Goal: Find specific page/section: Find specific page/section

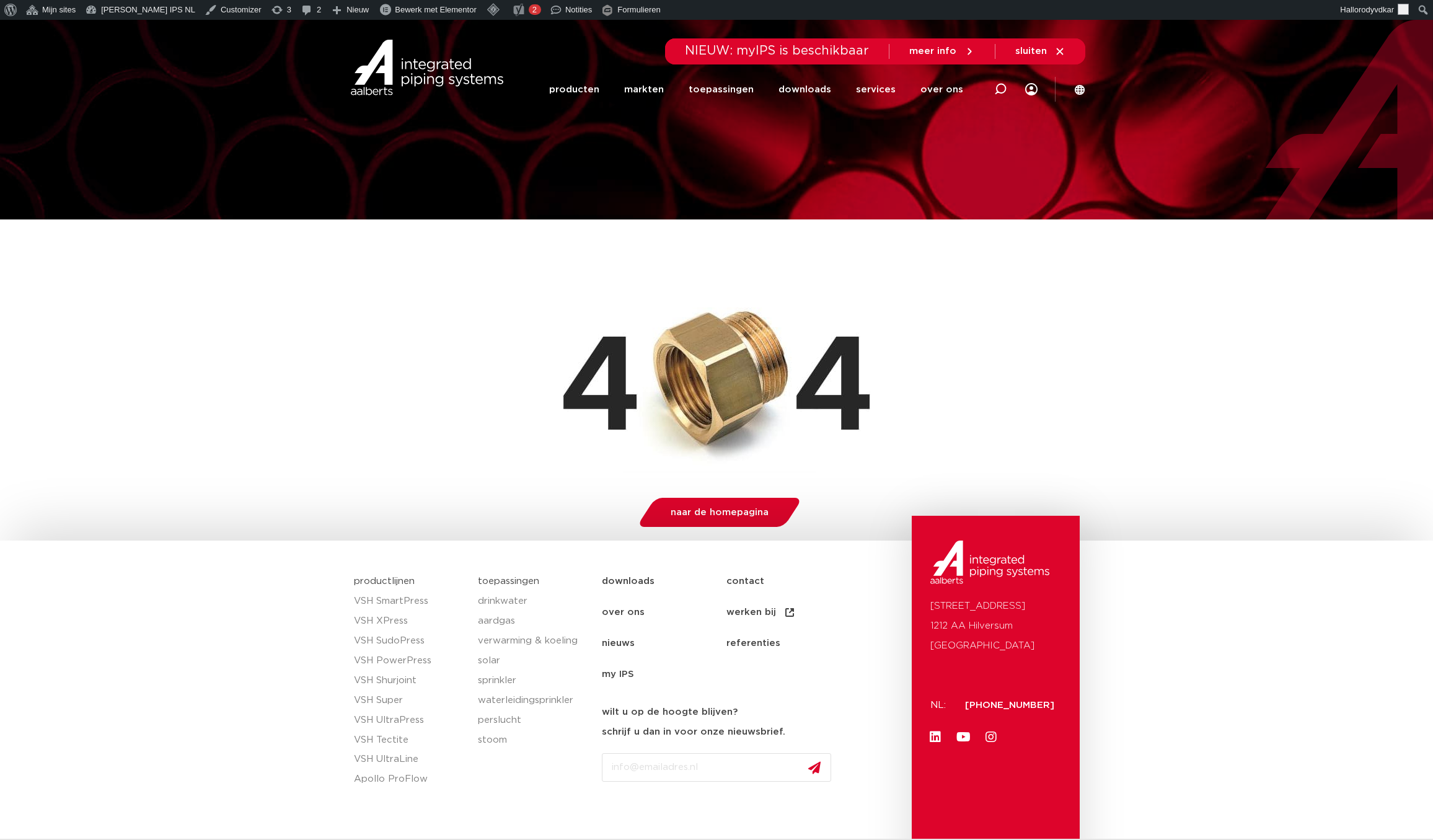
click at [284, 210] on div at bounding box center [716, 120] width 1433 height 200
click at [888, 85] on link "services" at bounding box center [876, 90] width 40 height 48
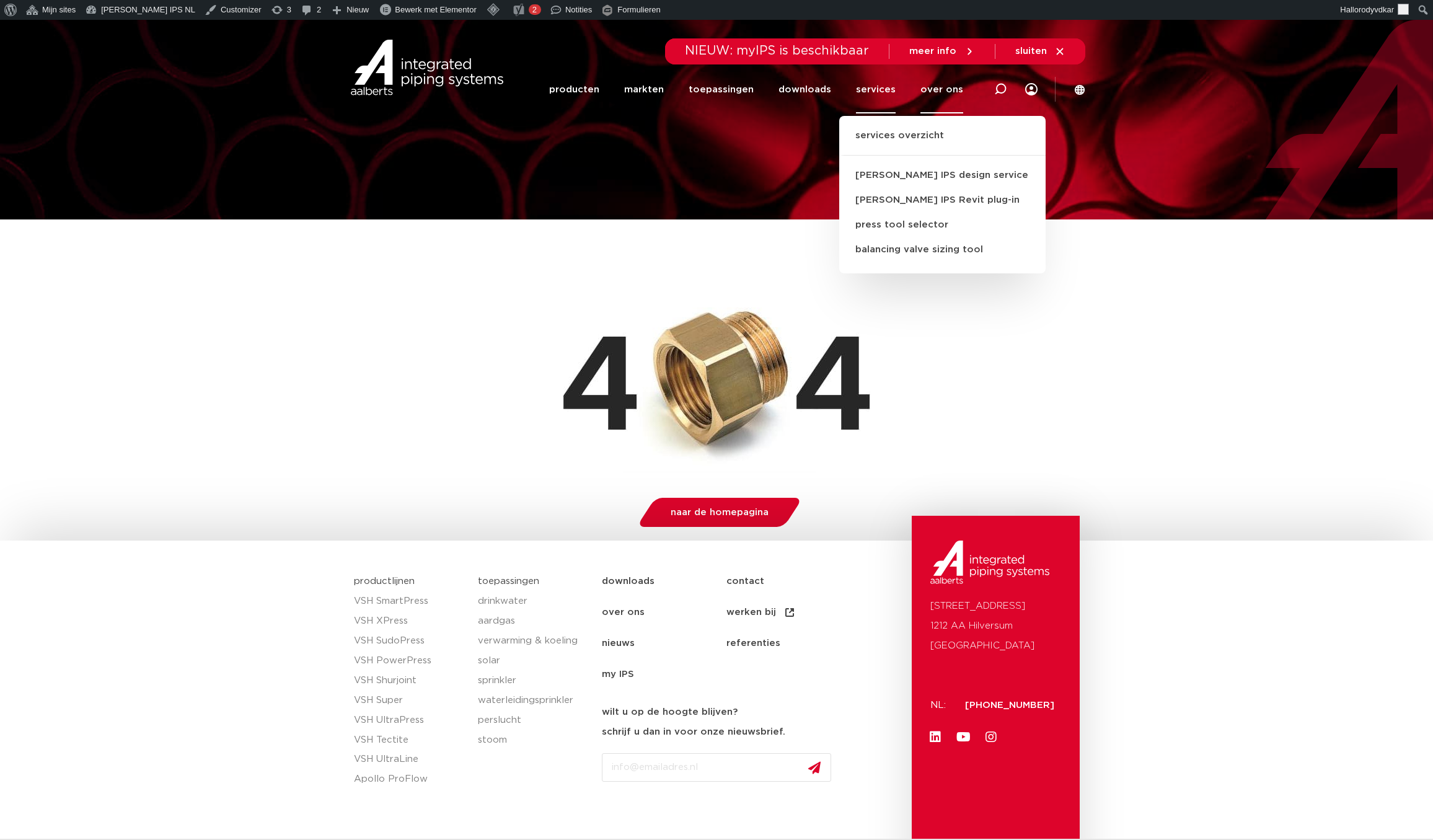
click at [941, 76] on link "over ons" at bounding box center [942, 90] width 43 height 48
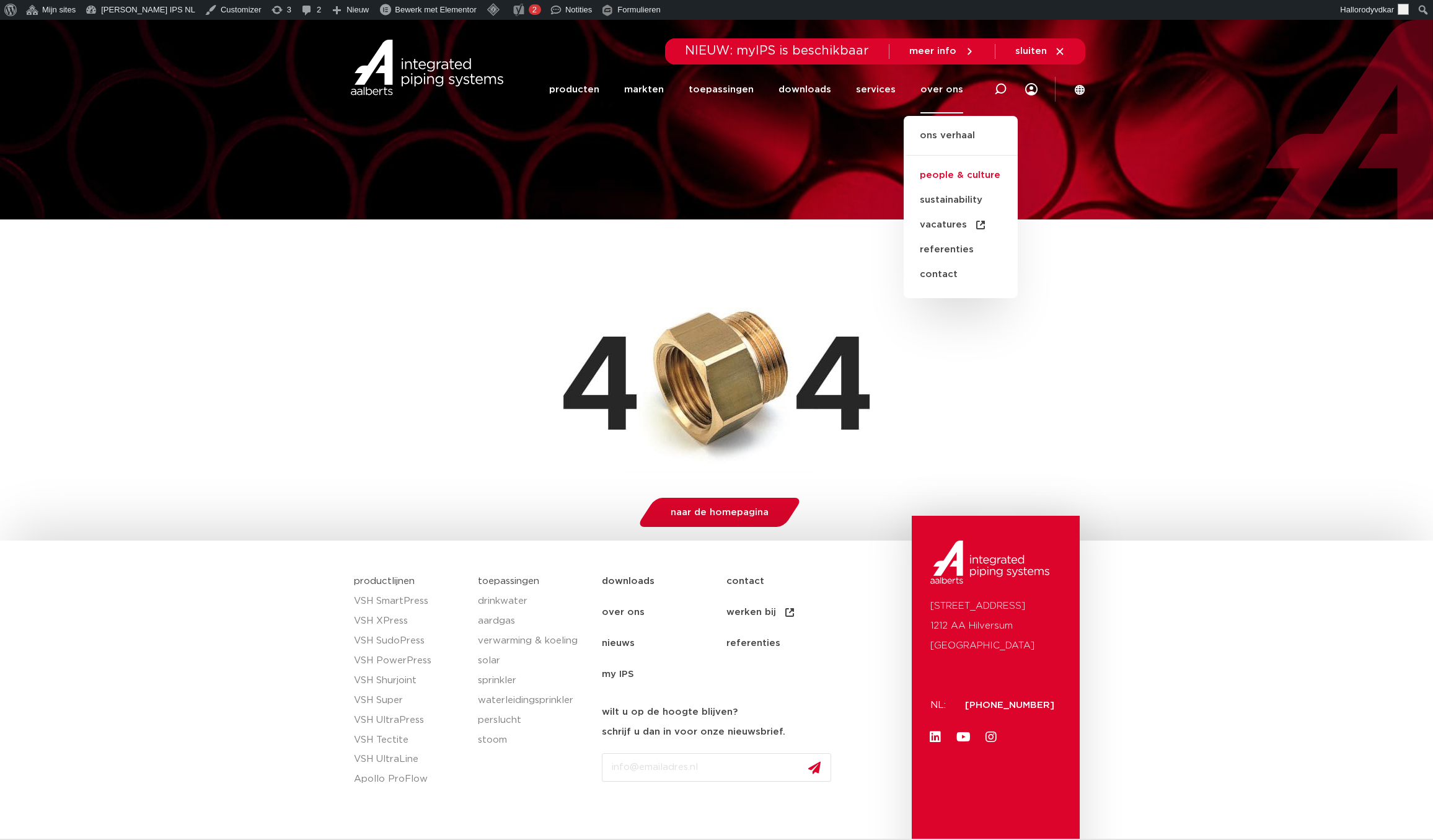
click at [946, 169] on link "people & culture" at bounding box center [961, 175] width 114 height 25
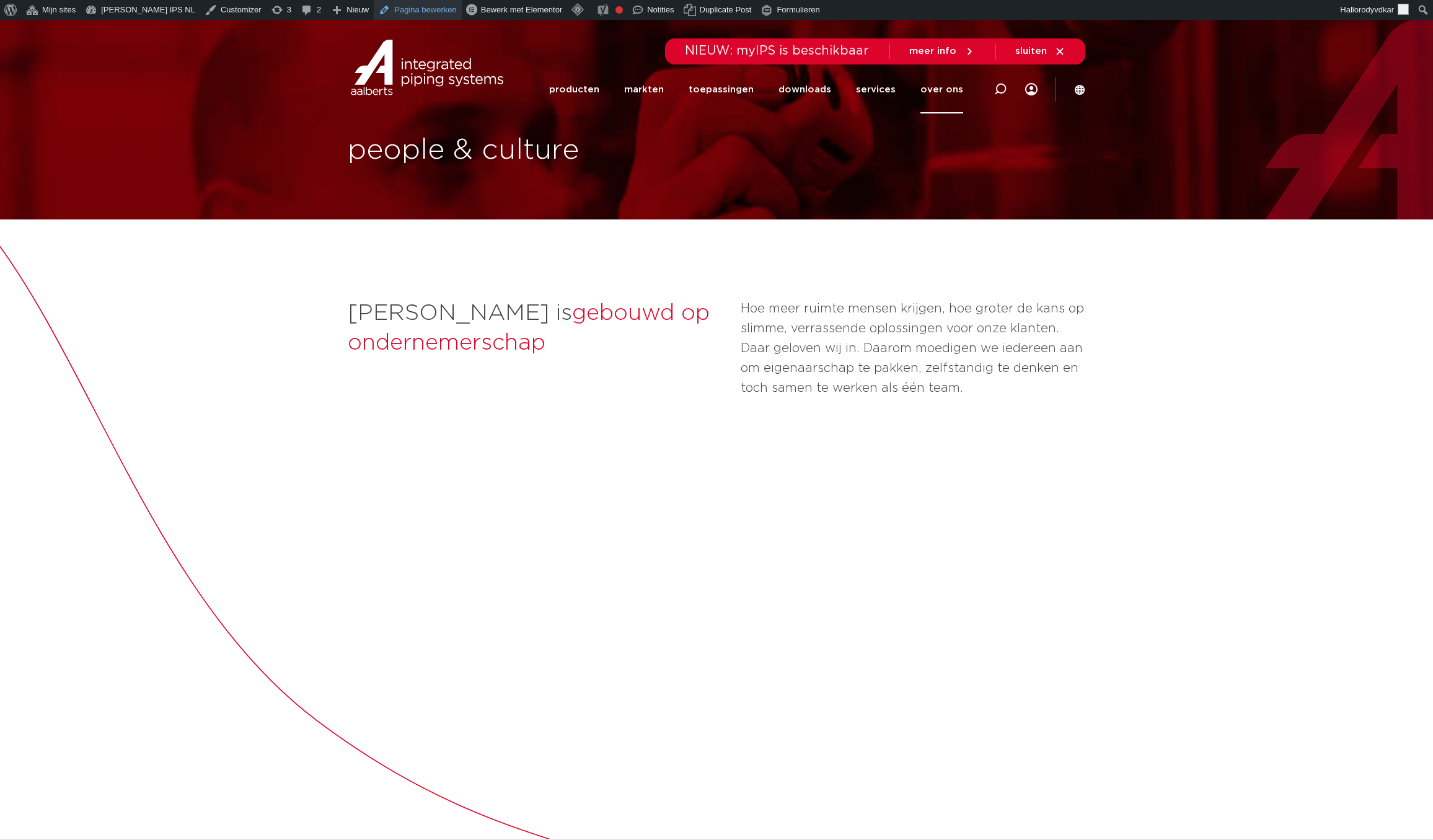
click at [407, 14] on link "Pagina bewerken" at bounding box center [418, 10] width 87 height 20
